Goal: Task Accomplishment & Management: Complete application form

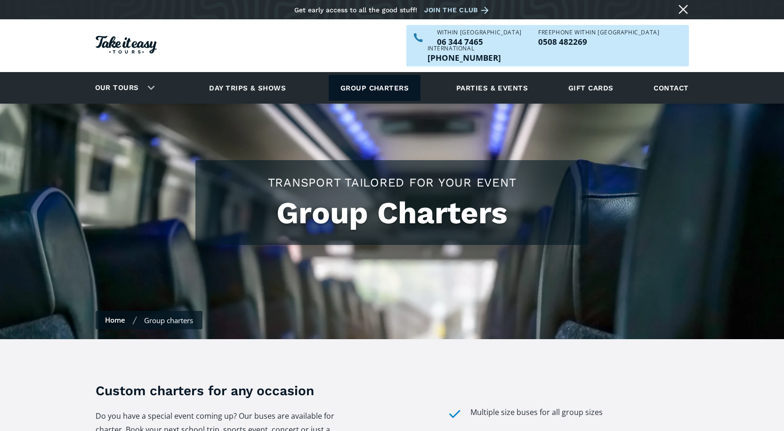
click at [366, 75] on link "Group charters" at bounding box center [374, 88] width 92 height 26
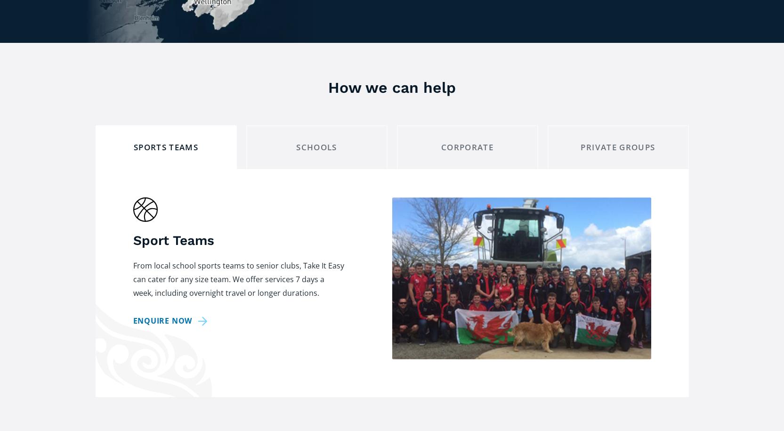
scroll to position [753, 0]
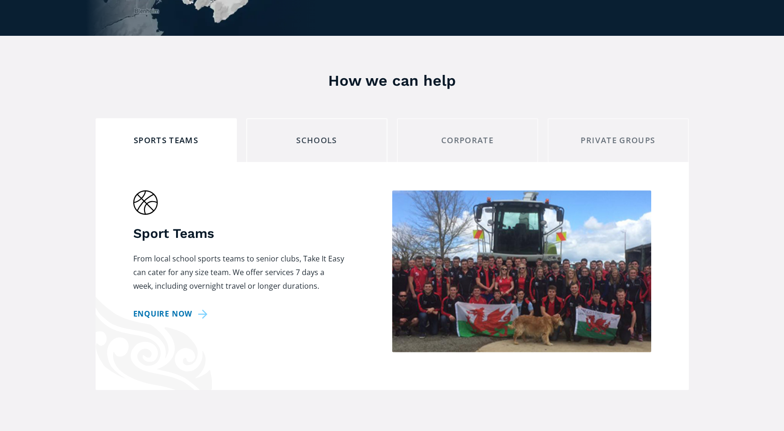
click at [307, 133] on div "schools" at bounding box center [316, 140] width 125 height 15
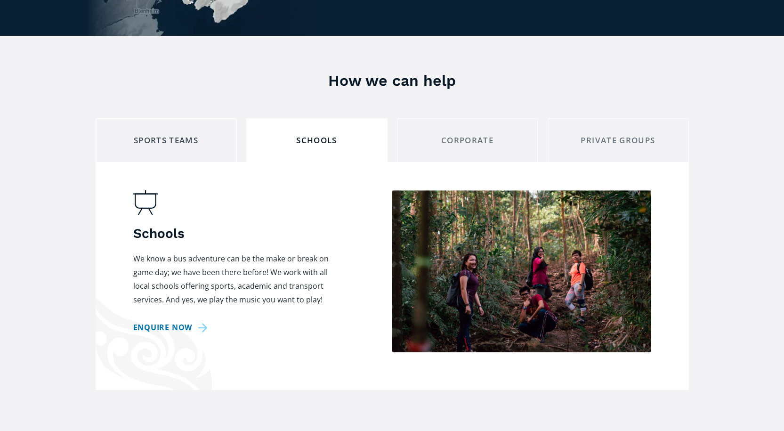
click at [169, 133] on div "Sports teams" at bounding box center [166, 140] width 125 height 15
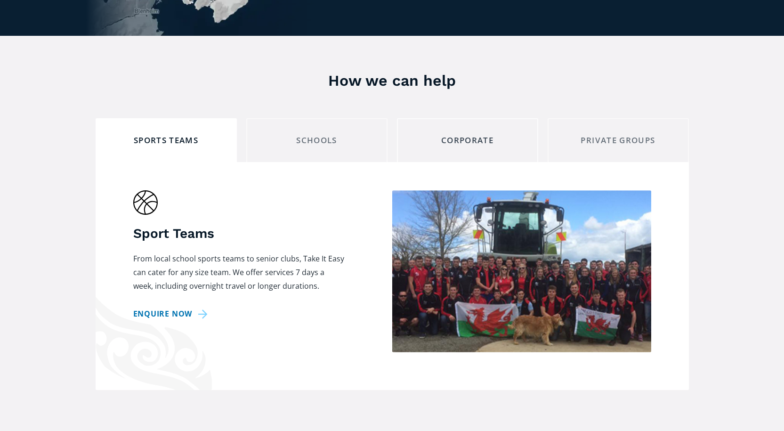
click at [462, 133] on div "corporate" at bounding box center [467, 140] width 125 height 15
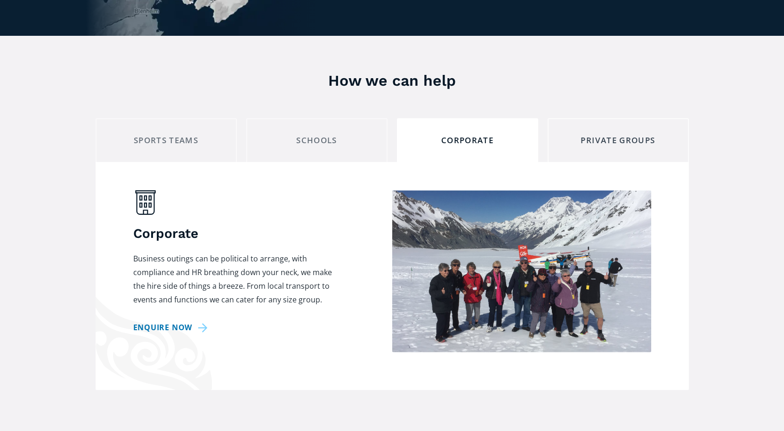
click at [606, 133] on div "private groups" at bounding box center [617, 140] width 125 height 15
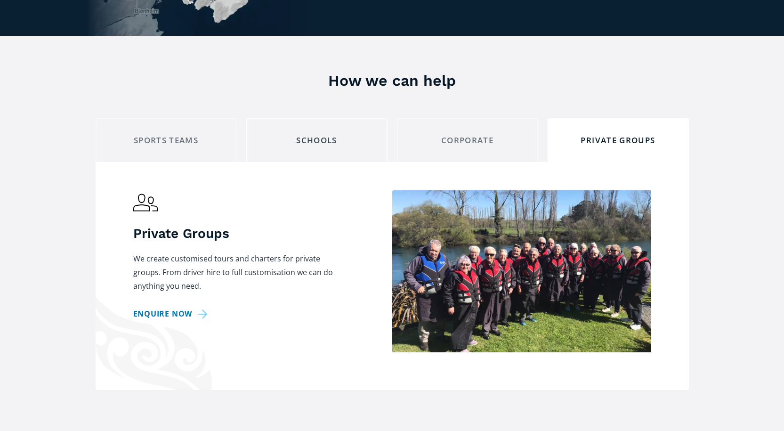
click at [310, 133] on div "schools" at bounding box center [316, 140] width 125 height 15
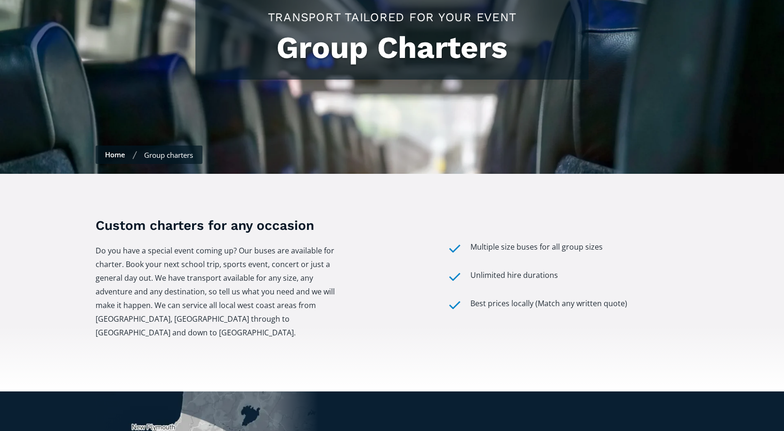
scroll to position [0, 0]
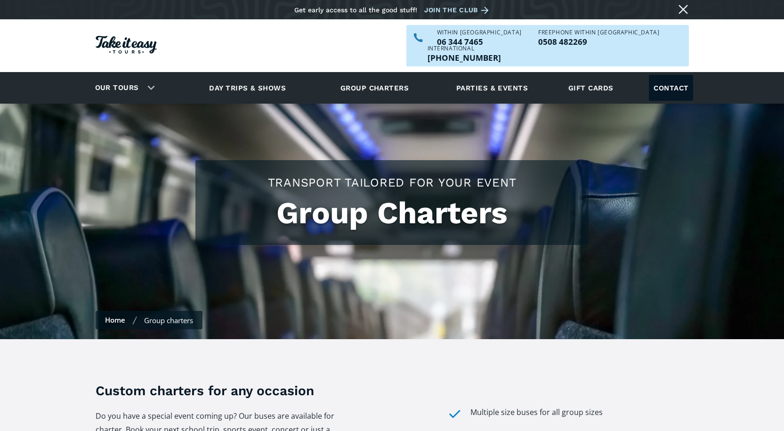
click at [668, 75] on link "Contact" at bounding box center [670, 88] width 44 height 26
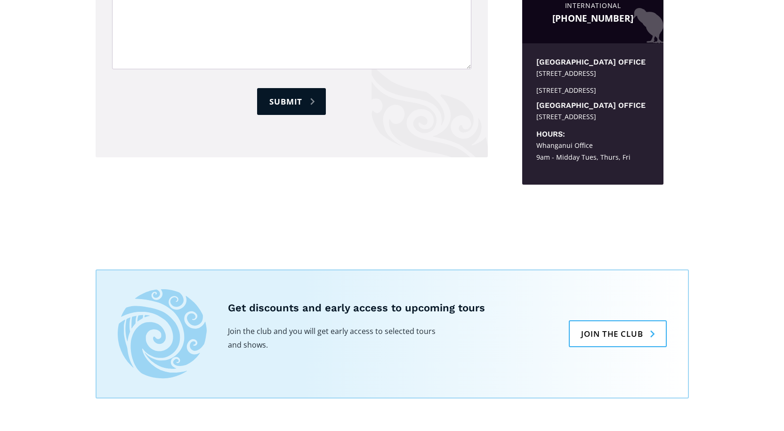
scroll to position [376, 0]
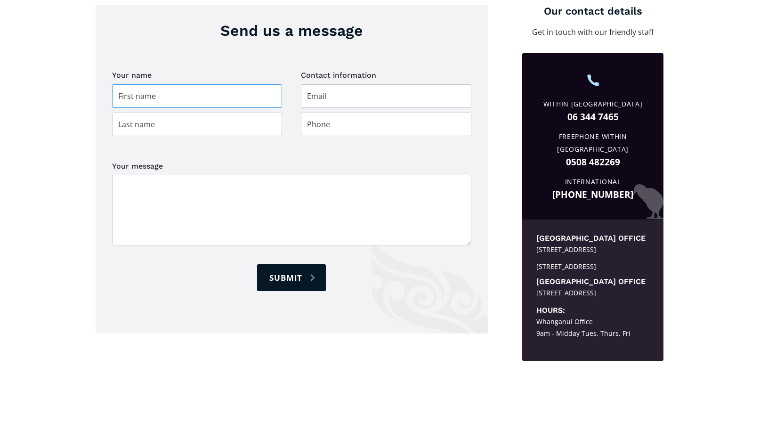
click at [149, 84] on input "Contact page" at bounding box center [197, 96] width 170 height 24
type input "Kerren"
click at [128, 112] on input "Contact page" at bounding box center [197, 124] width 170 height 24
type input "Knighton"
click at [337, 84] on input "Contact page" at bounding box center [386, 96] width 170 height 24
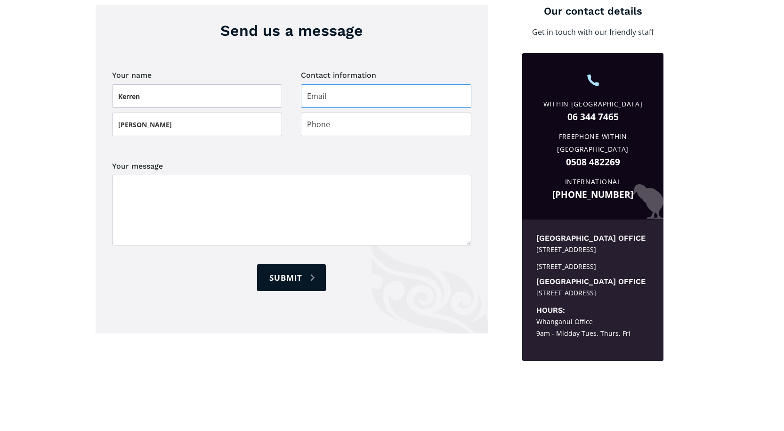
type input "Kerren@worldexpeditions.co.nz"
click at [349, 112] on input "Contact page" at bounding box center [386, 124] width 170 height 24
click at [312, 112] on input "Contact page" at bounding box center [386, 124] width 170 height 24
paste input "09 951 8038"
type input "09 951 8038"
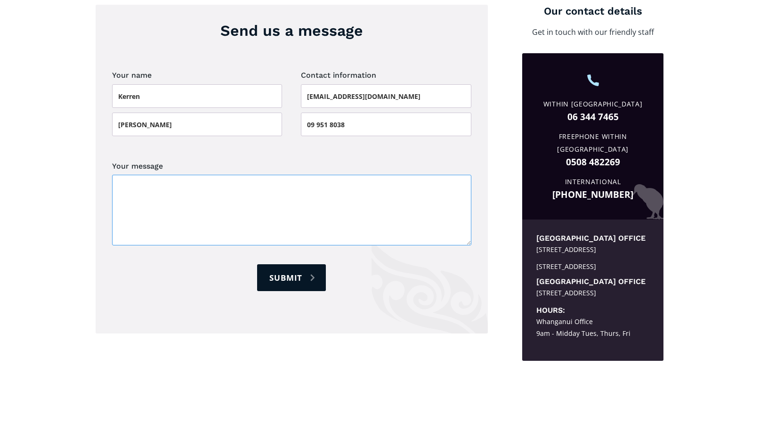
click at [166, 175] on textarea "Your message" at bounding box center [291, 210] width 359 height 71
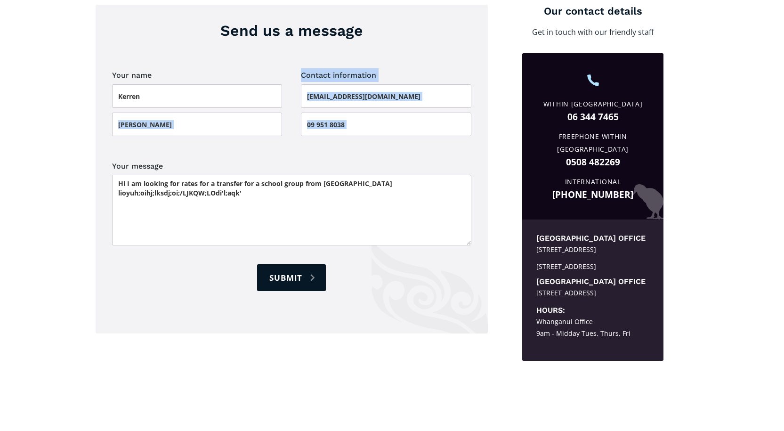
drag, startPoint x: 71, startPoint y: 128, endPoint x: 15, endPoint y: 162, distance: 65.1
click at [74, 137] on div "Send us a message Your name Kerren Knighton Contact information Kerren@worldexp…" at bounding box center [392, 182] width 784 height 440
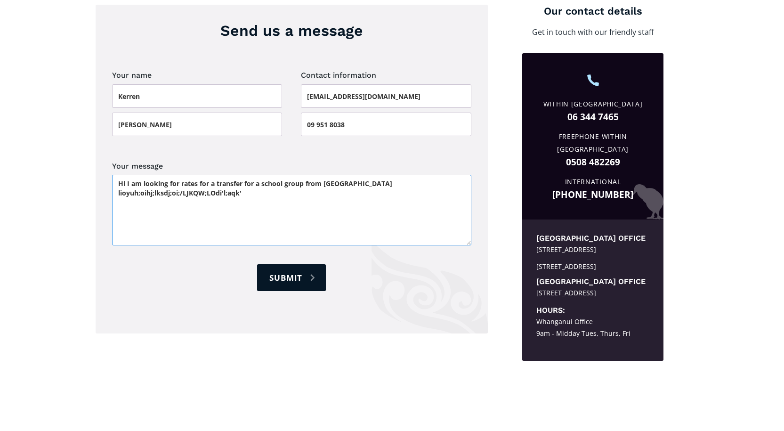
drag, startPoint x: 260, startPoint y: 177, endPoint x: 101, endPoint y: 187, distance: 158.9
click at [101, 187] on div "Send us a message Your name Kerren Knighton Contact information Kerren@worldexp…" at bounding box center [292, 169] width 392 height 328
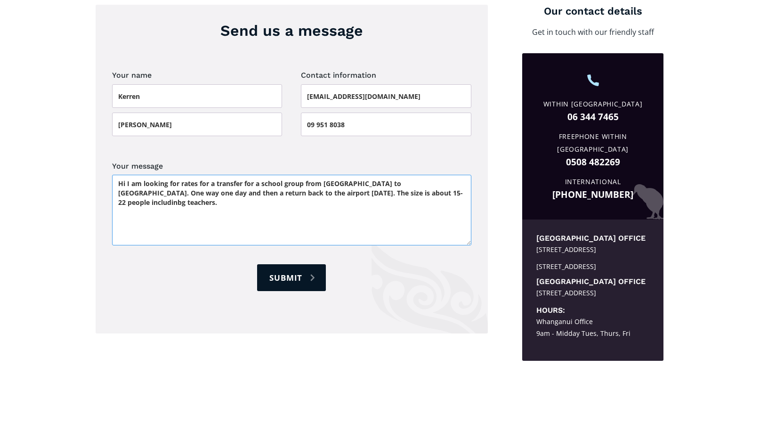
click at [441, 175] on textarea "Hi I am looking for rates for a transfer for a school group from Whanganui airp…" at bounding box center [291, 210] width 359 height 71
click at [152, 187] on textarea "Hi I am looking for rates for a transfer for a school group from Whanganui airp…" at bounding box center [291, 210] width 359 height 71
type textarea "Hi I am looking for rates for a transfer for a school group from Whanganui airp…"
click at [306, 264] on input "Submit" at bounding box center [291, 277] width 69 height 27
type input "Please wait..."
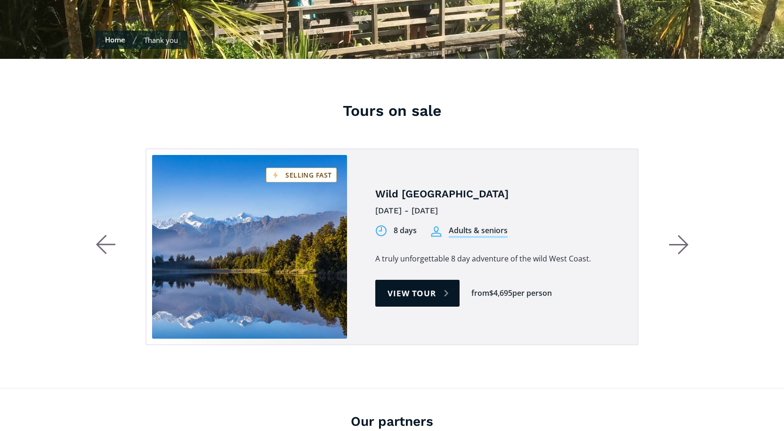
scroll to position [424, 0]
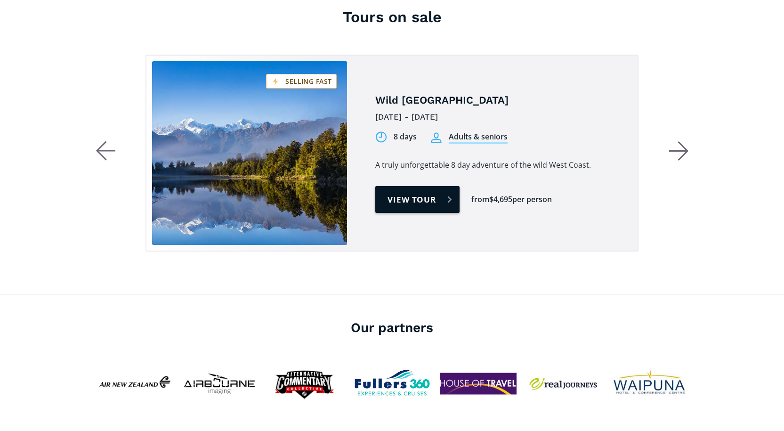
click at [421, 186] on link "View tour" at bounding box center [417, 199] width 84 height 27
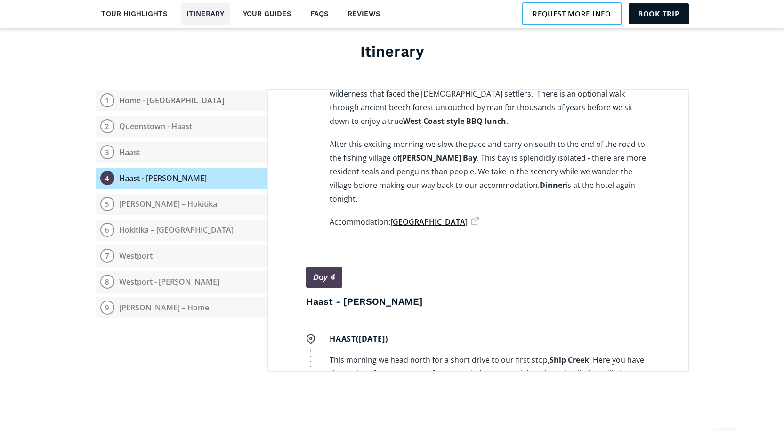
scroll to position [1129, 0]
